Goal: Check status: Check status

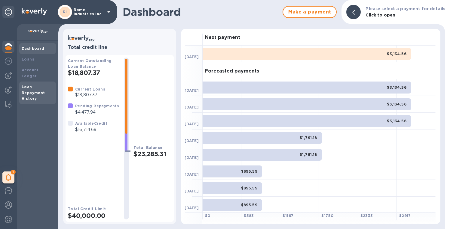
click at [34, 85] on b "Loan Repayment History" at bounding box center [33, 93] width 23 height 17
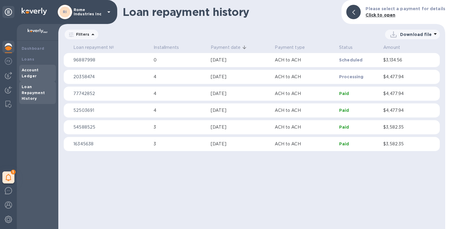
click at [32, 70] on b "Account Ledger" at bounding box center [30, 73] width 17 height 11
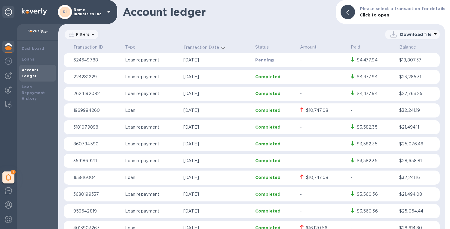
click at [90, 60] on p "624649788" at bounding box center [96, 60] width 47 height 6
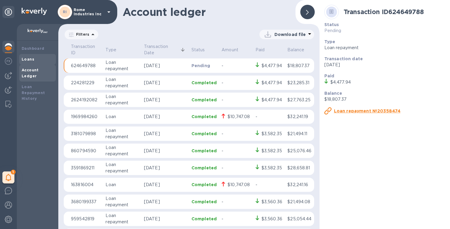
click at [26, 59] on b "Loans" at bounding box center [28, 59] width 13 height 5
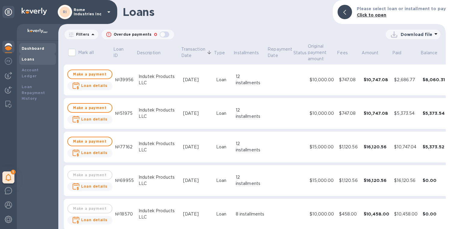
click at [27, 50] on b "Dashboard" at bounding box center [33, 48] width 23 height 5
